Goal: Go to known website: Access a specific website the user already knows

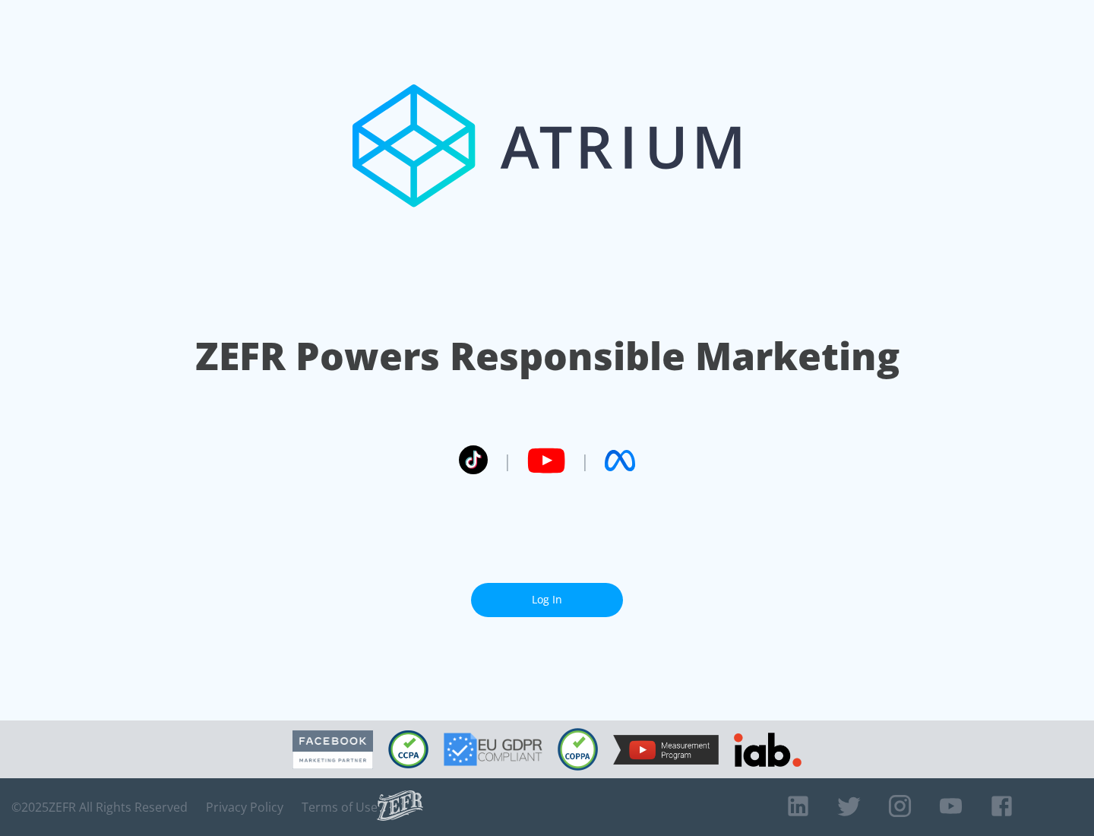
click at [547, 600] on link "Log In" at bounding box center [547, 600] width 152 height 34
